Goal: Task Accomplishment & Management: Complete application form

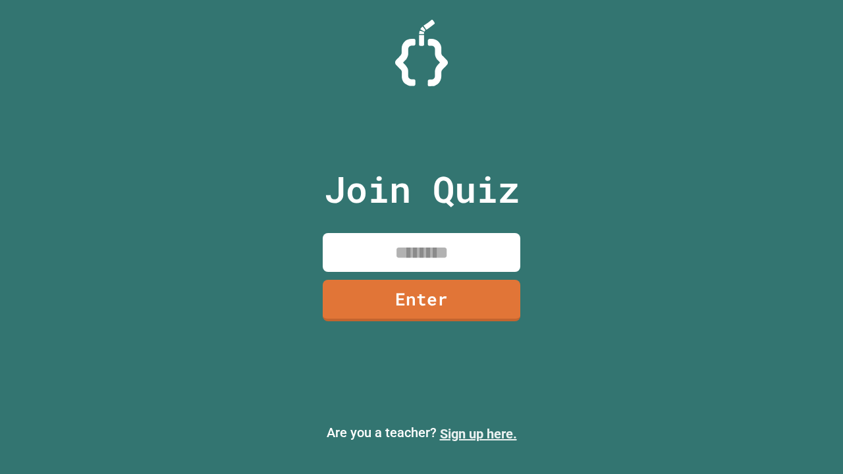
click at [478, 434] on link "Sign up here." at bounding box center [478, 434] width 77 height 16
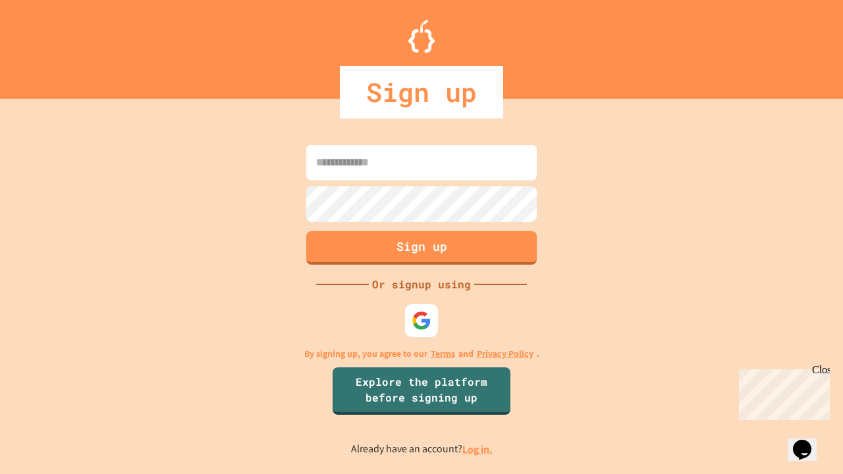
click at [478, 449] on link "Log in." at bounding box center [478, 450] width 30 height 14
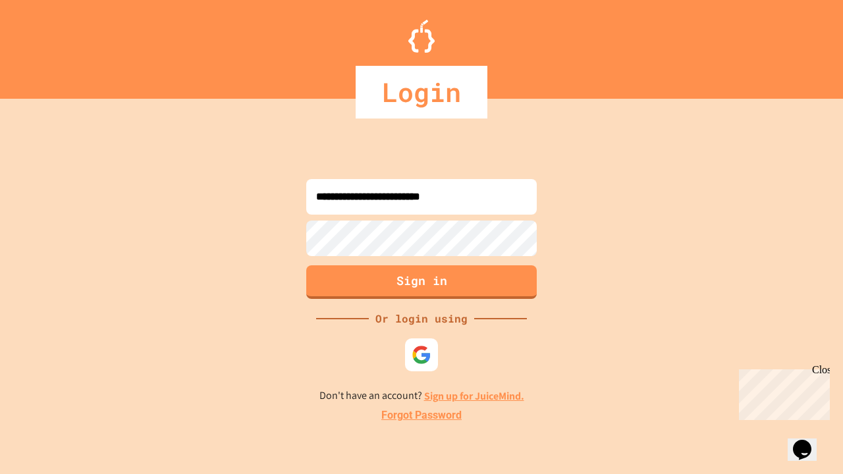
type input "**********"
